Goal: Navigation & Orientation: Find specific page/section

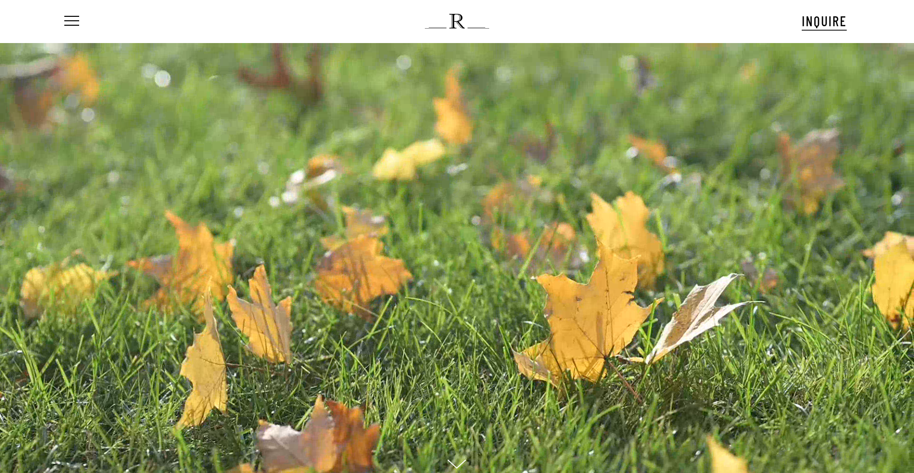
scroll to position [33, 0]
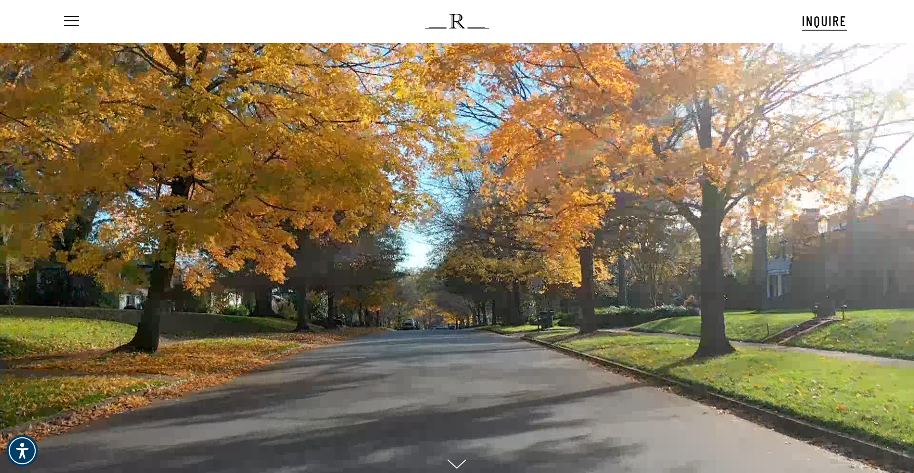
click at [77, 28] on ul "Menu" at bounding box center [70, 21] width 17 height 43
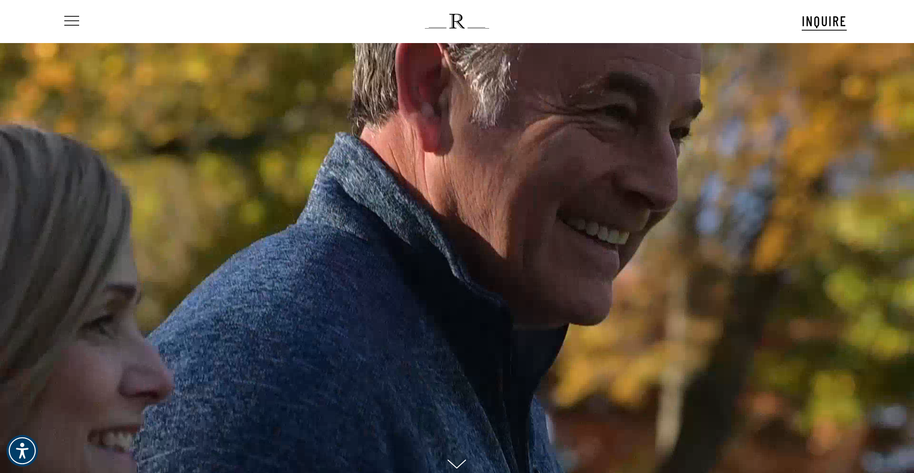
click at [67, 15] on span "Navigation Menu" at bounding box center [71, 21] width 11 height 14
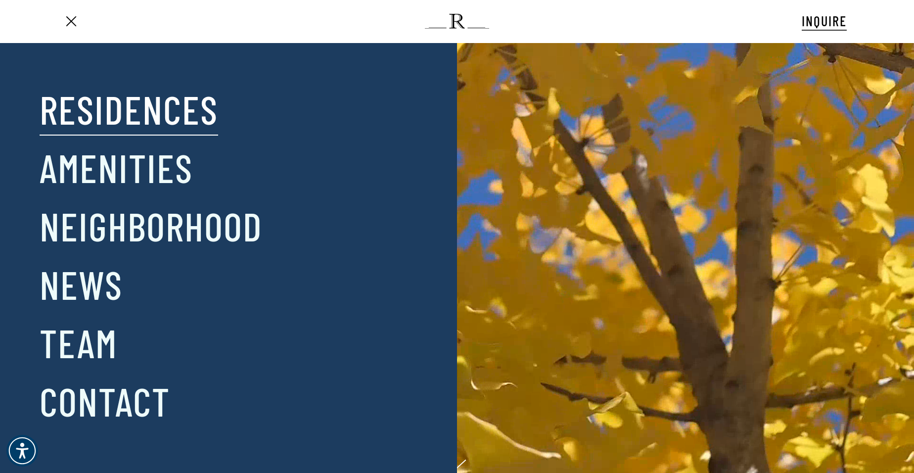
click at [72, 111] on link "Residences" at bounding box center [129, 108] width 178 height 51
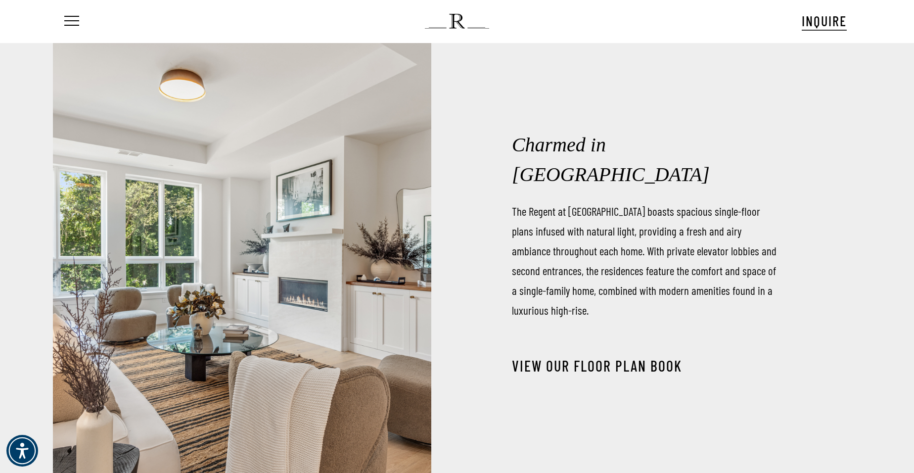
click at [571, 357] on link "View our Floor Plan Book" at bounding box center [597, 366] width 170 height 18
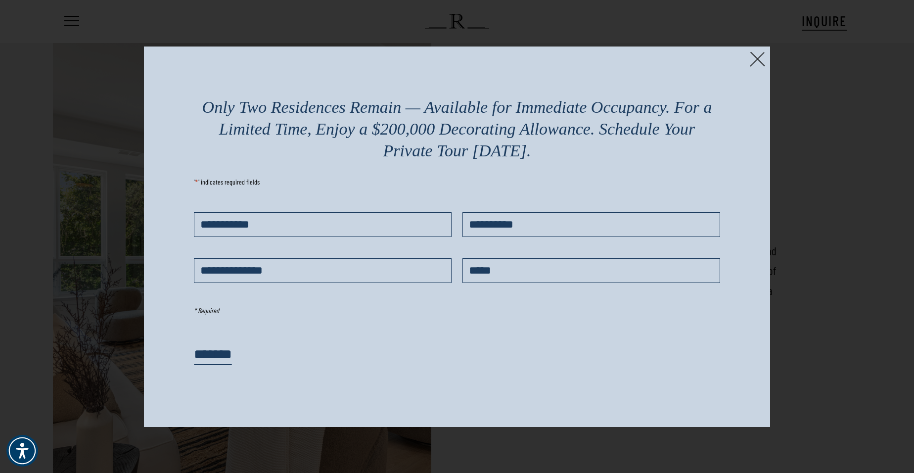
click at [752, 59] on img at bounding box center [757, 58] width 15 height 15
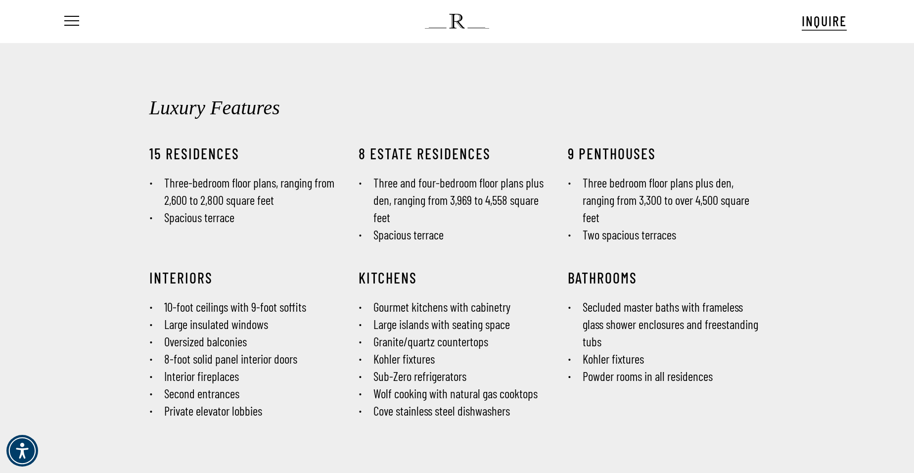
click at [57, 15] on div "Menu INQUIRE Menu Menu No menu assigned" at bounding box center [457, 21] width 868 height 43
click at [69, 19] on span "Navigation Menu" at bounding box center [71, 21] width 11 height 14
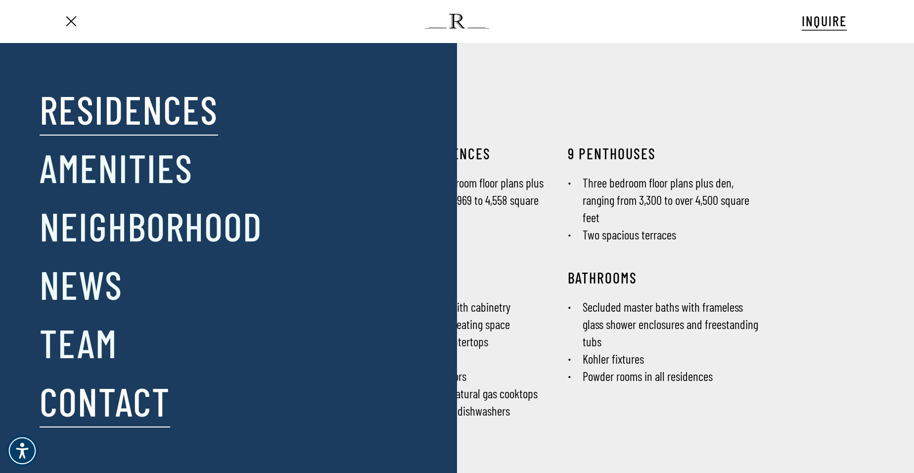
click at [146, 414] on link "Contact" at bounding box center [105, 400] width 131 height 51
